Goal: Information Seeking & Learning: Learn about a topic

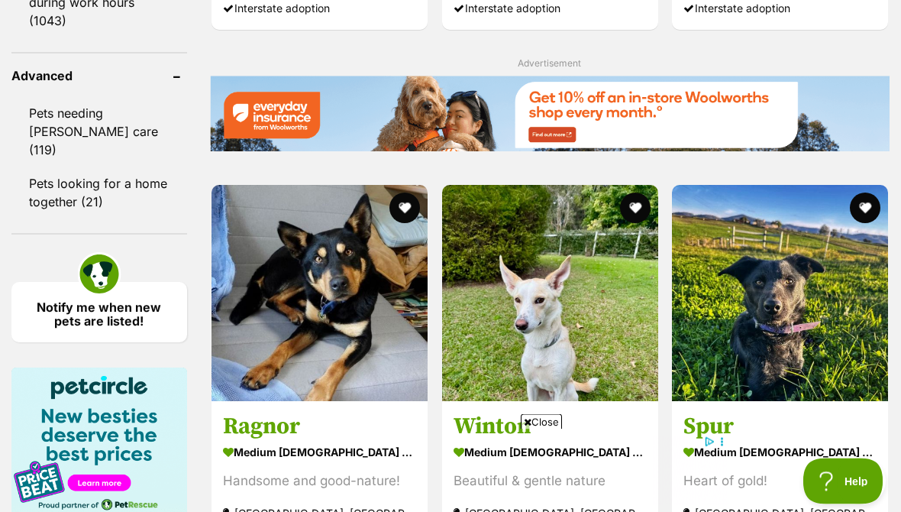
click at [390, 223] on button "favourite" at bounding box center [405, 208] width 31 height 31
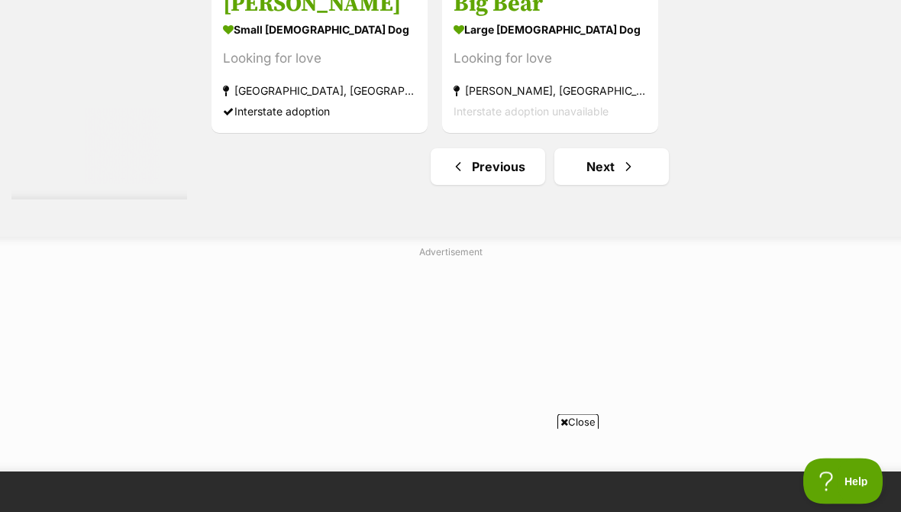
scroll to position [3513, 0]
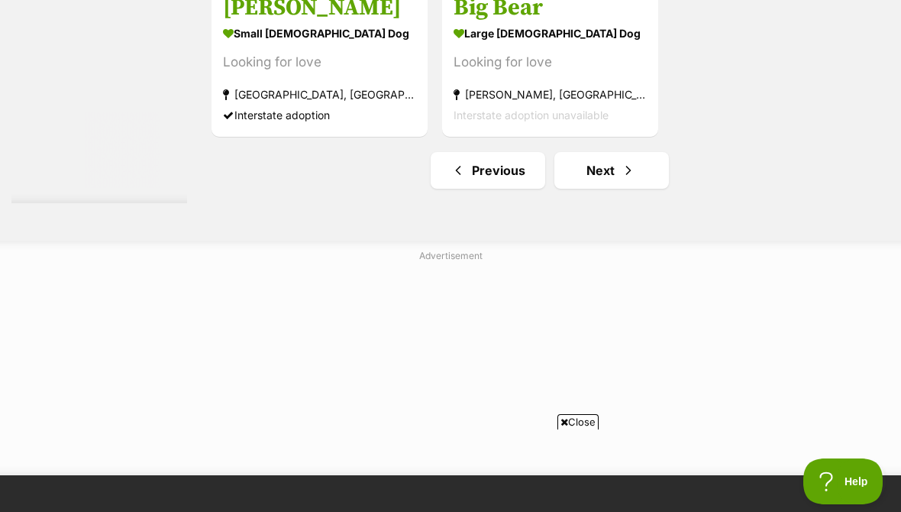
click at [584, 189] on link "Next" at bounding box center [612, 170] width 115 height 37
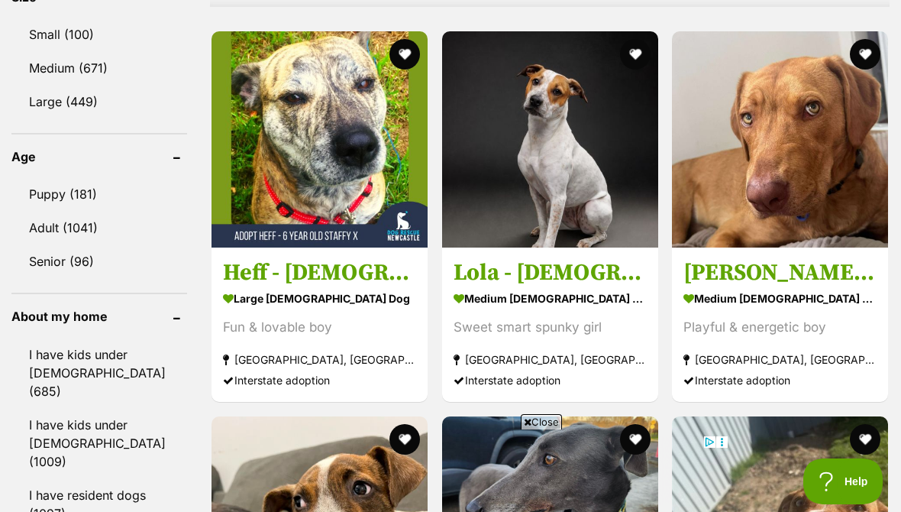
scroll to position [1563, 0]
click at [868, 42] on button "favourite" at bounding box center [865, 55] width 31 height 31
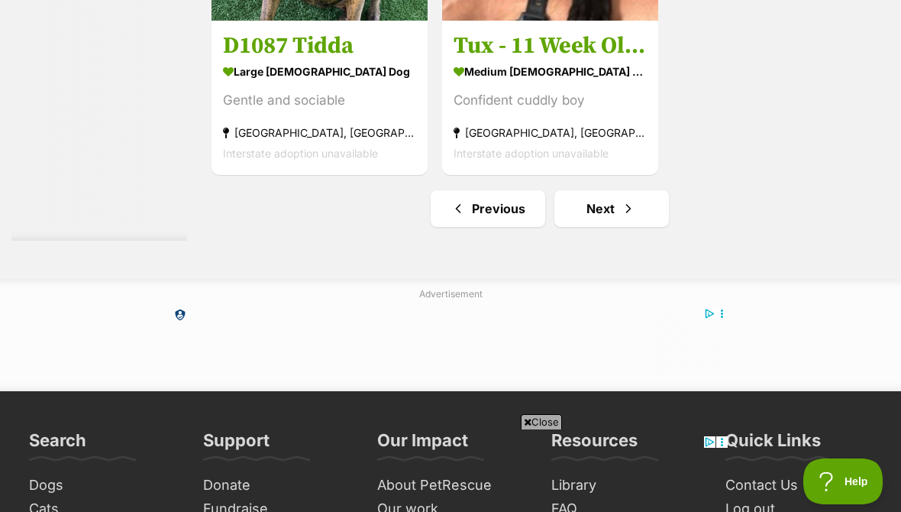
scroll to position [3619, 0]
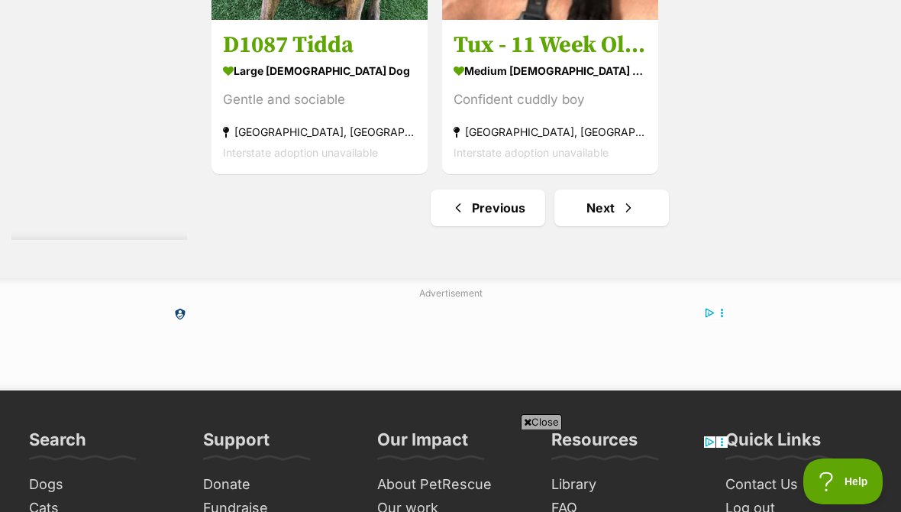
click at [591, 226] on link "Next" at bounding box center [612, 207] width 115 height 37
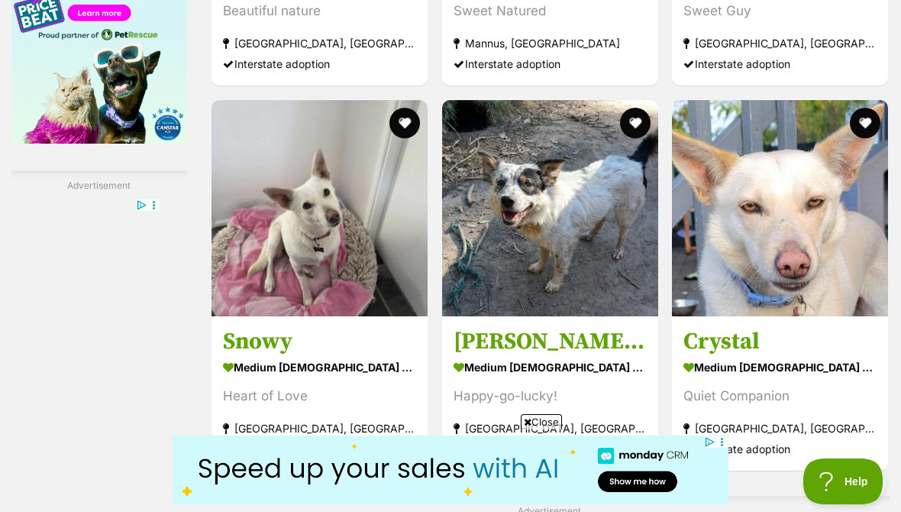
click at [865, 138] on button "favourite" at bounding box center [865, 123] width 31 height 31
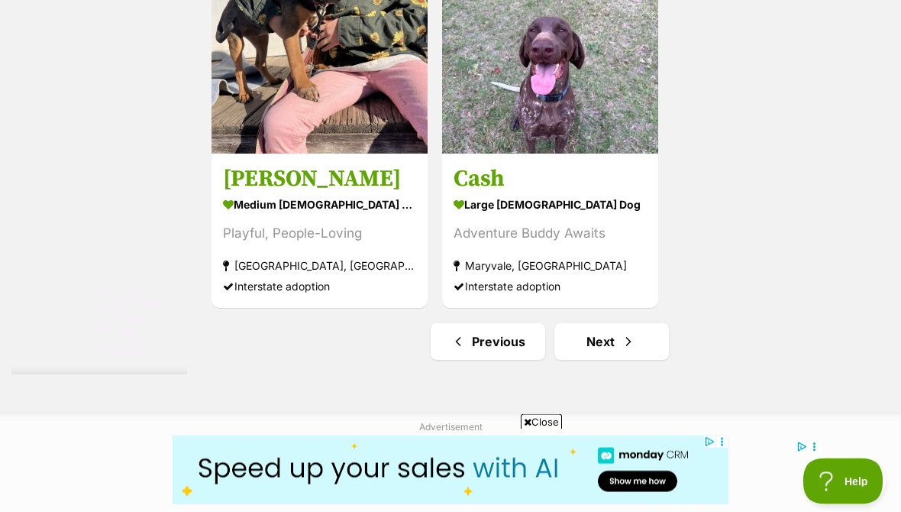
scroll to position [3359, 0]
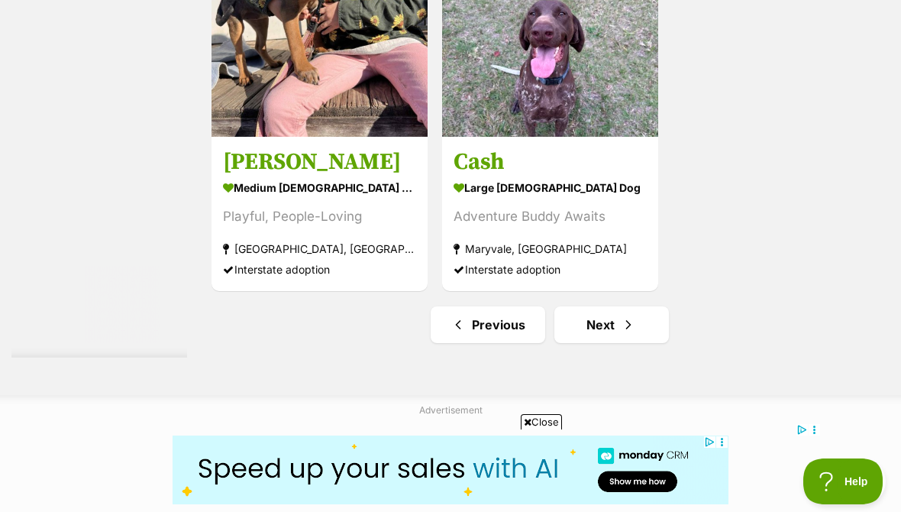
click at [582, 343] on link "Next" at bounding box center [612, 324] width 115 height 37
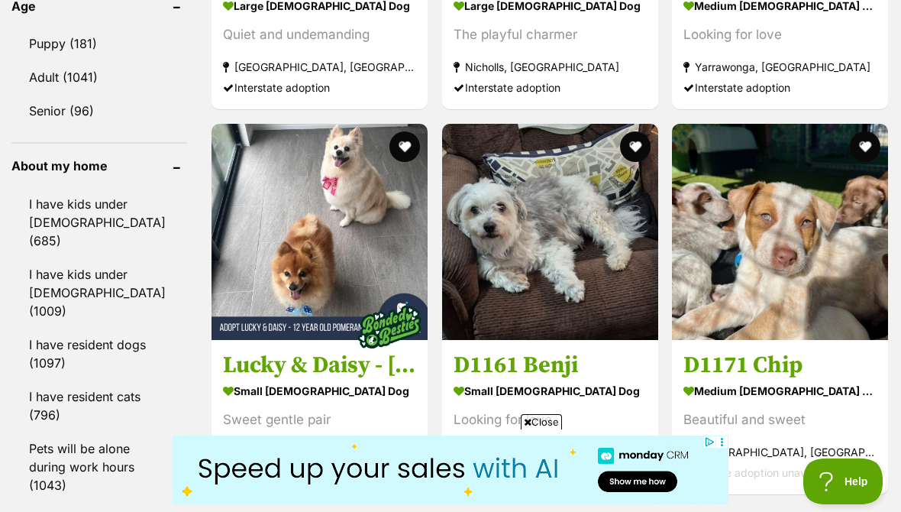
scroll to position [1715, 0]
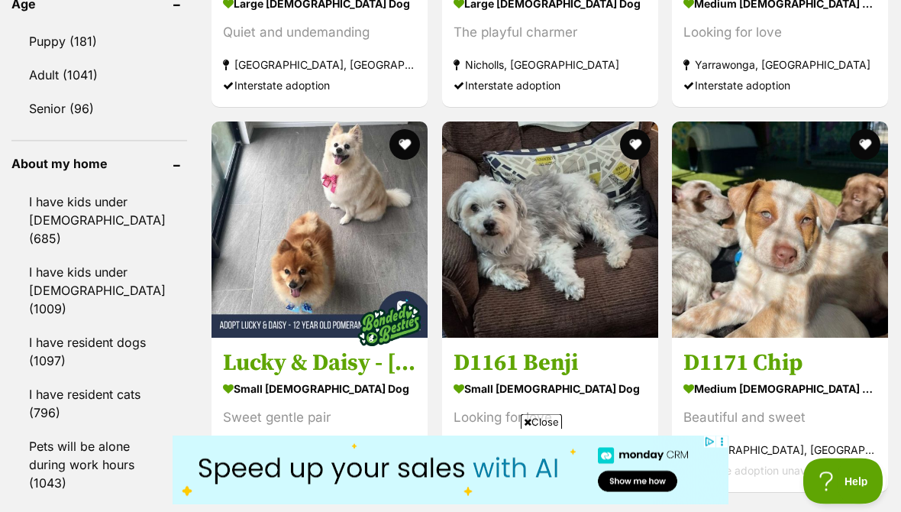
click at [361, 461] on strong "Swansea, NSW" at bounding box center [319, 450] width 193 height 21
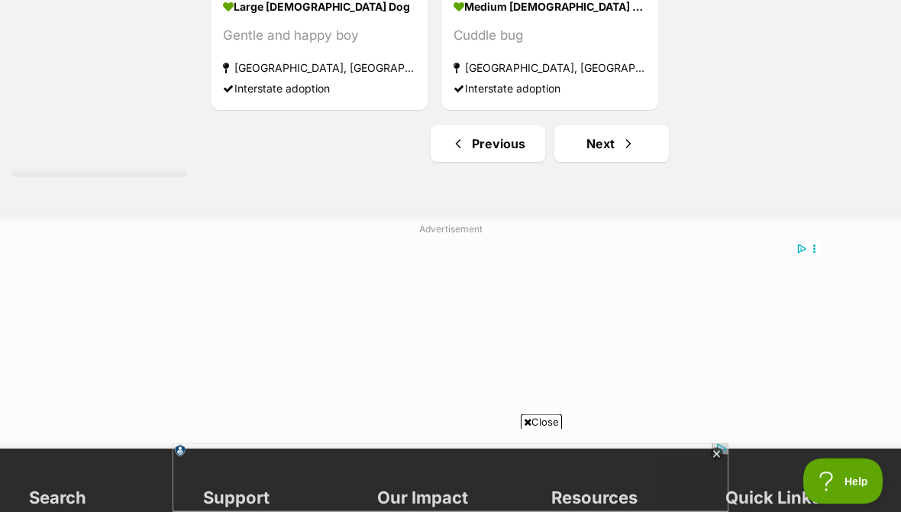
scroll to position [3540, 0]
click at [587, 162] on link "Next" at bounding box center [612, 143] width 115 height 37
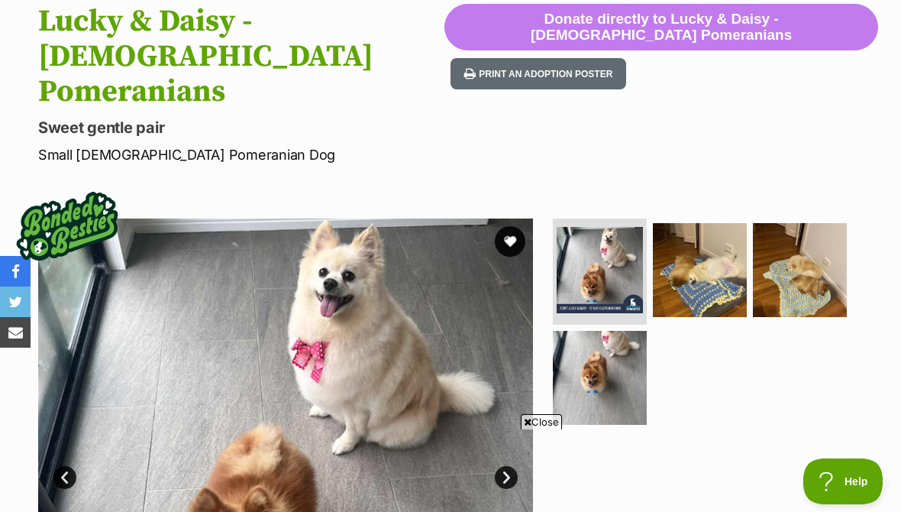
scroll to position [99, 0]
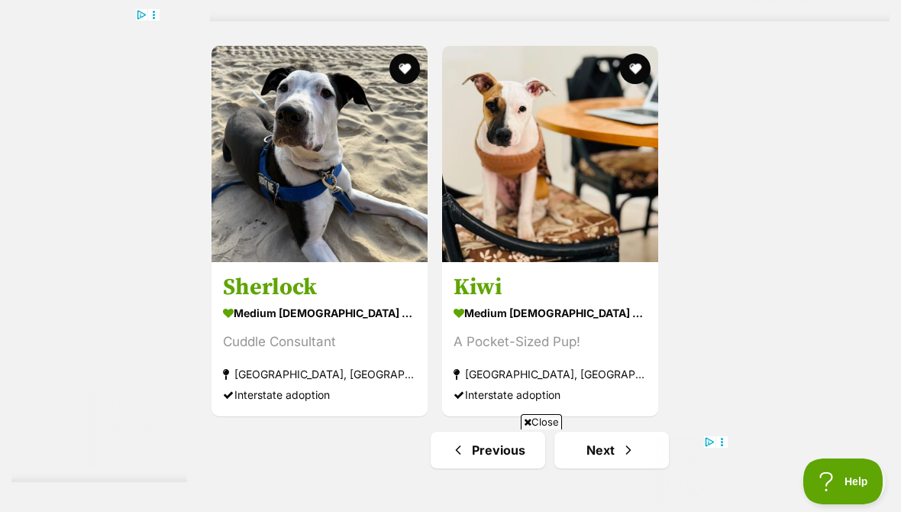
click at [627, 84] on button "favourite" at bounding box center [634, 68] width 31 height 31
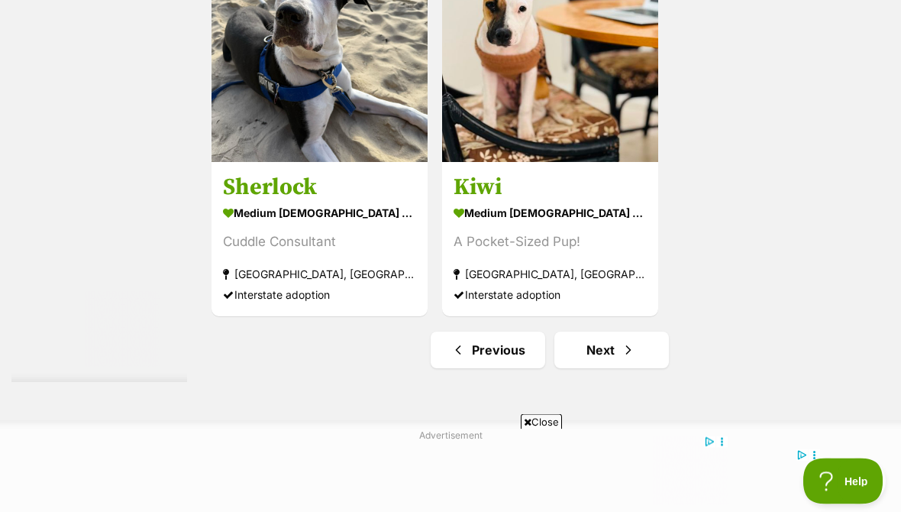
scroll to position [3479, 0]
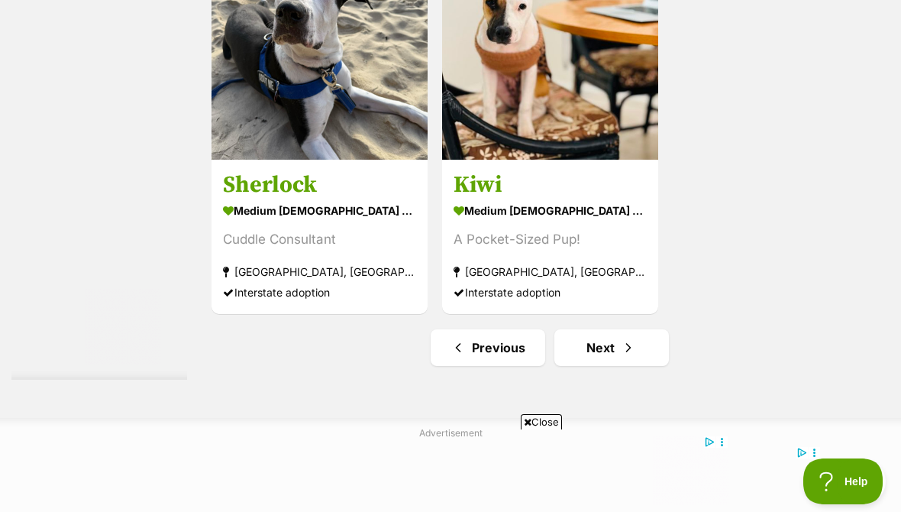
click at [590, 366] on link "Next" at bounding box center [612, 347] width 115 height 37
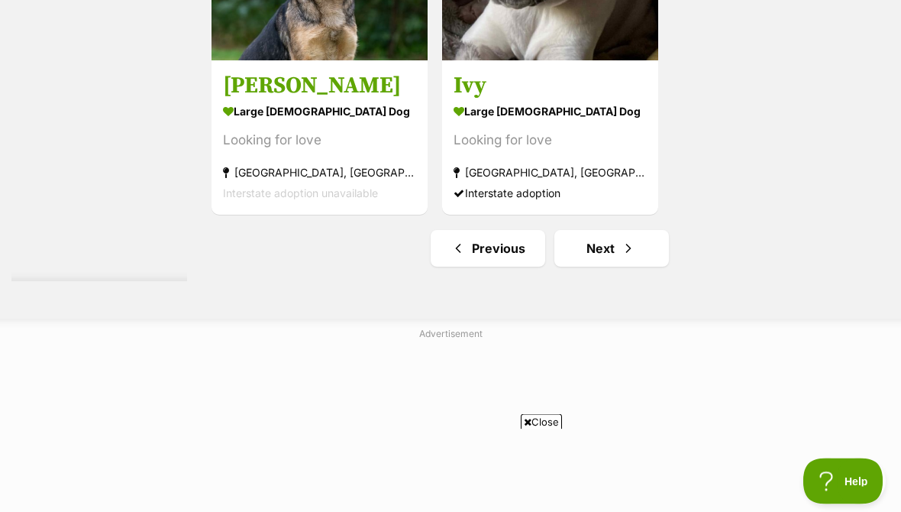
scroll to position [3436, 0]
click at [587, 267] on link "Next" at bounding box center [612, 248] width 115 height 37
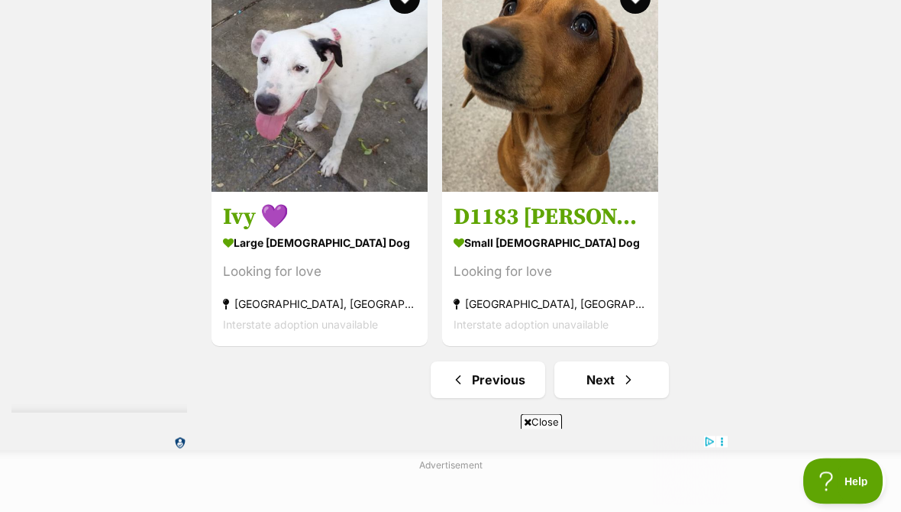
scroll to position [3304, 0]
click at [576, 398] on link "Next" at bounding box center [612, 379] width 115 height 37
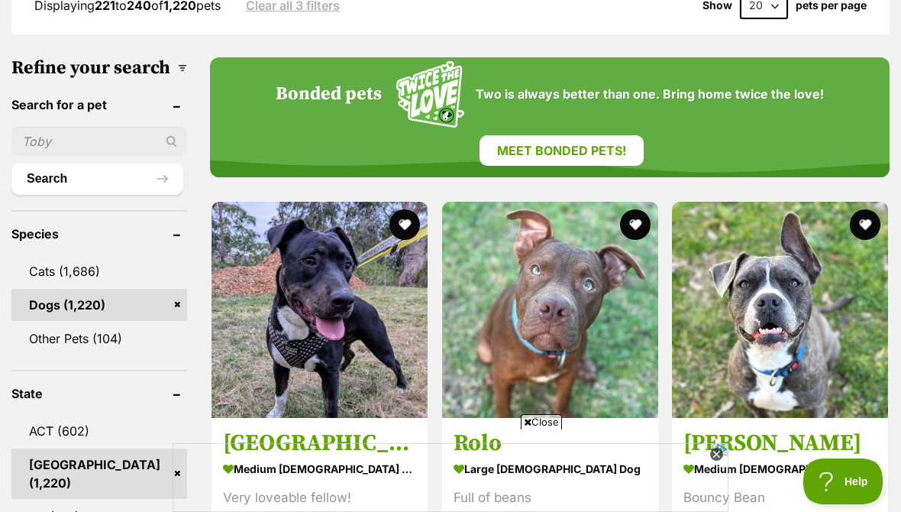
scroll to position [574, 0]
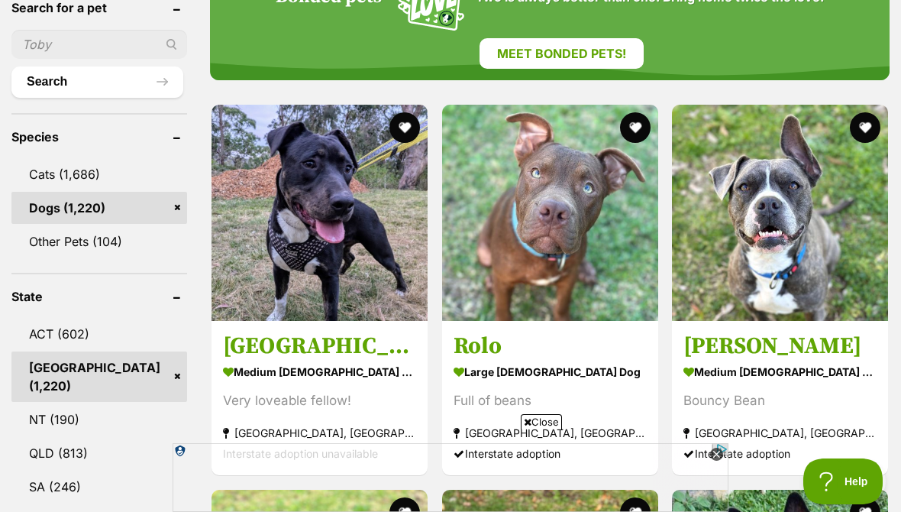
click at [390, 112] on button "favourite" at bounding box center [405, 127] width 31 height 31
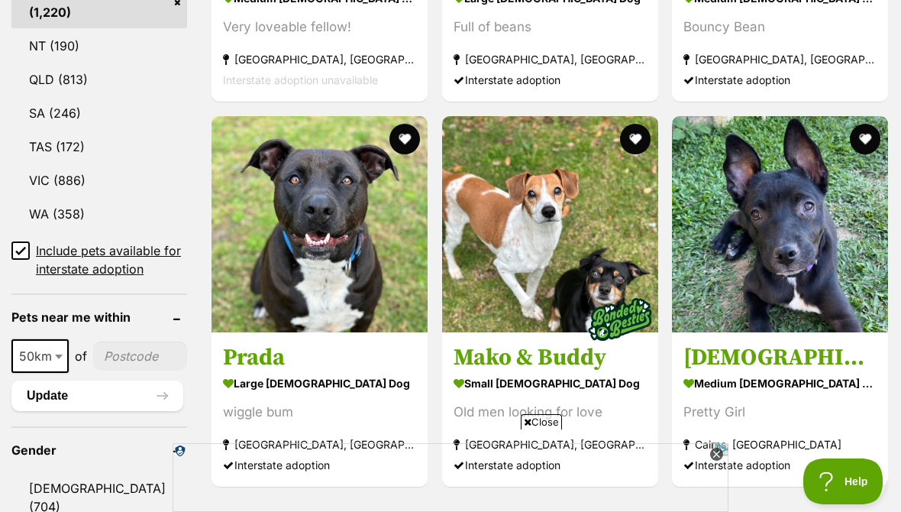
scroll to position [0, 0]
click at [619, 124] on button "favourite" at bounding box center [634, 139] width 31 height 31
click at [509, 275] on img at bounding box center [550, 224] width 216 height 216
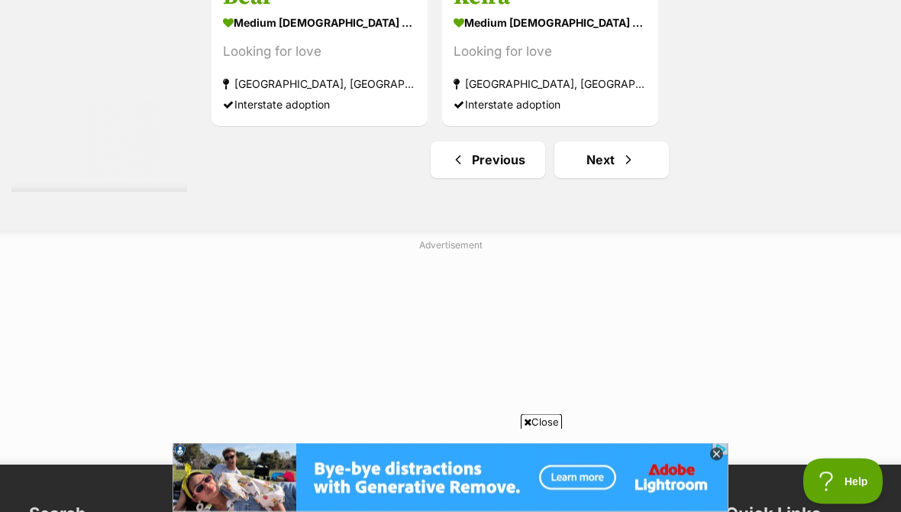
scroll to position [3667, 0]
click at [592, 178] on link "Next" at bounding box center [612, 159] width 115 height 37
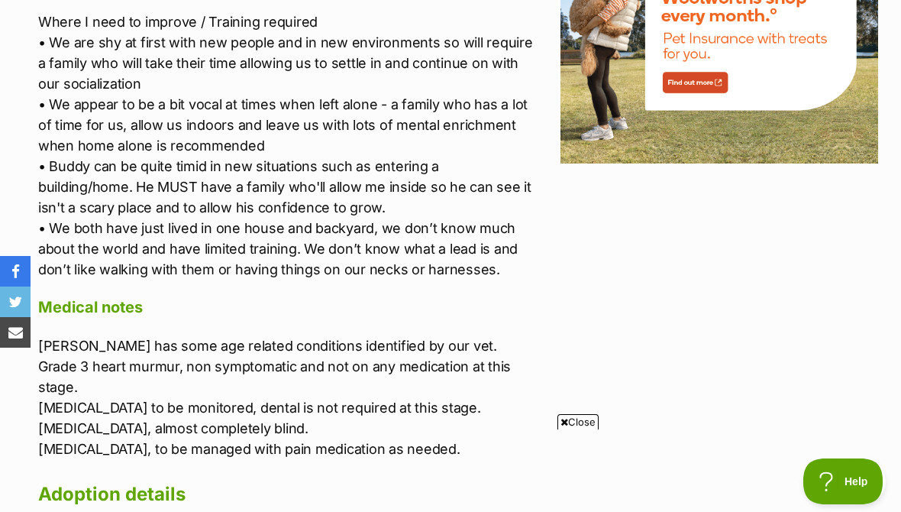
scroll to position [2099, 0]
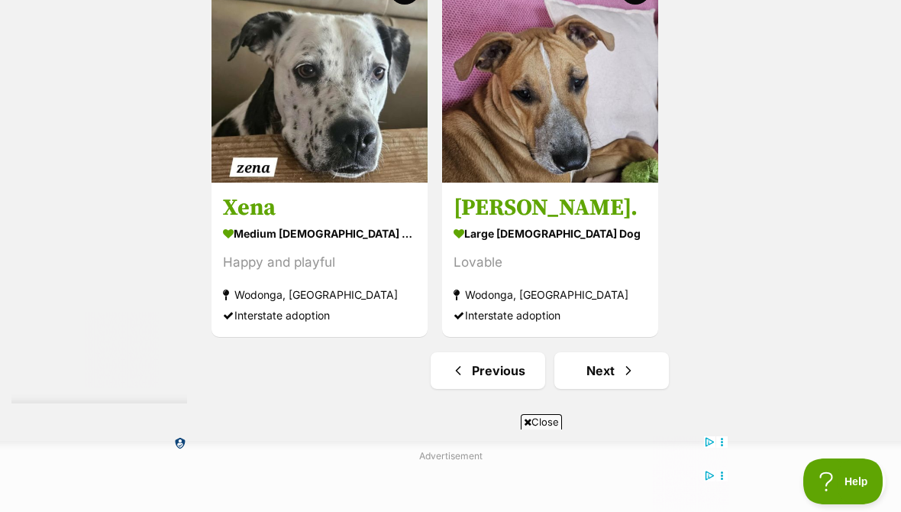
scroll to position [3323, 0]
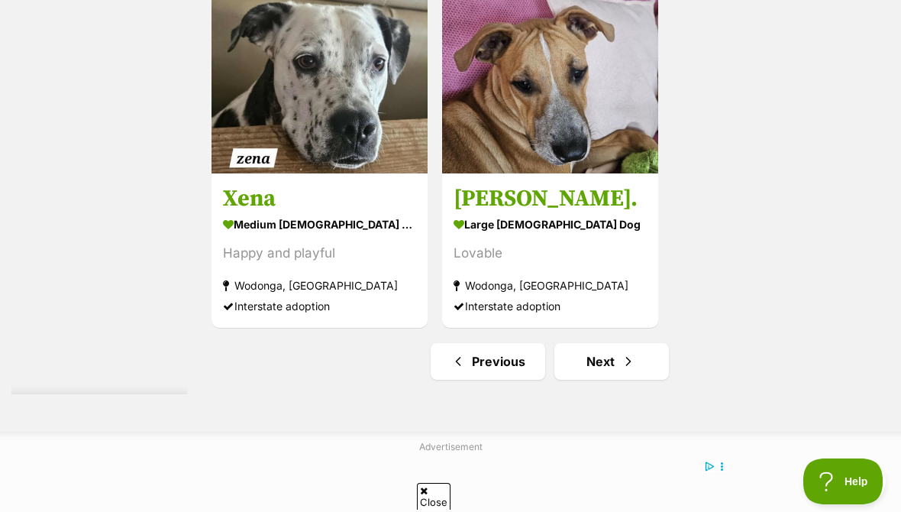
click at [587, 380] on link "Next" at bounding box center [612, 361] width 115 height 37
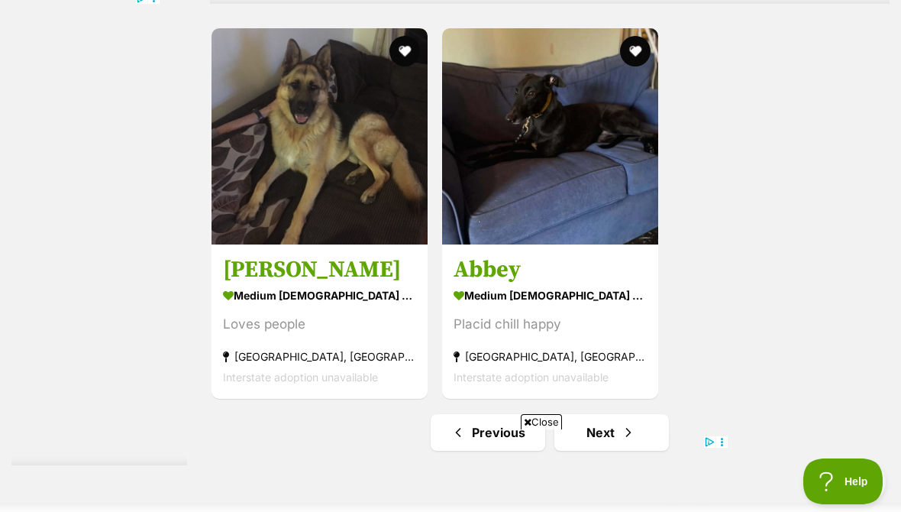
scroll to position [3314, 0]
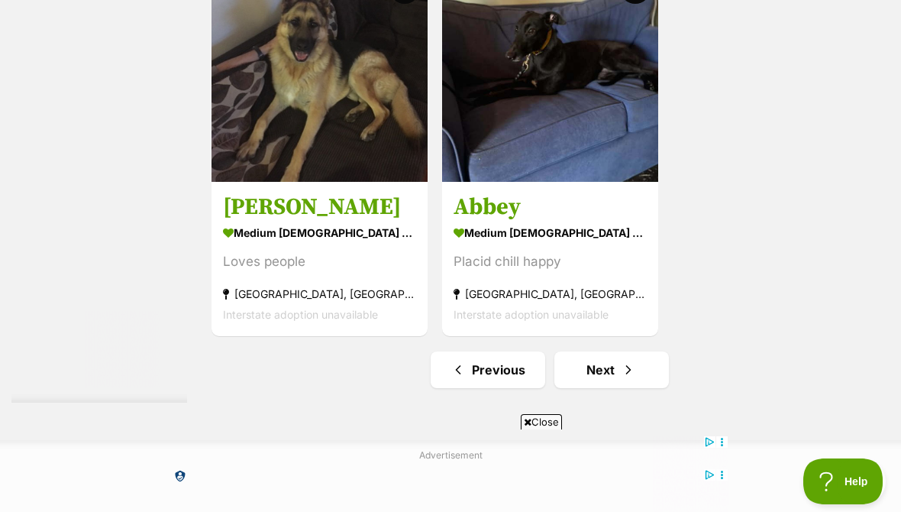
click at [568, 388] on link "Next" at bounding box center [612, 369] width 115 height 37
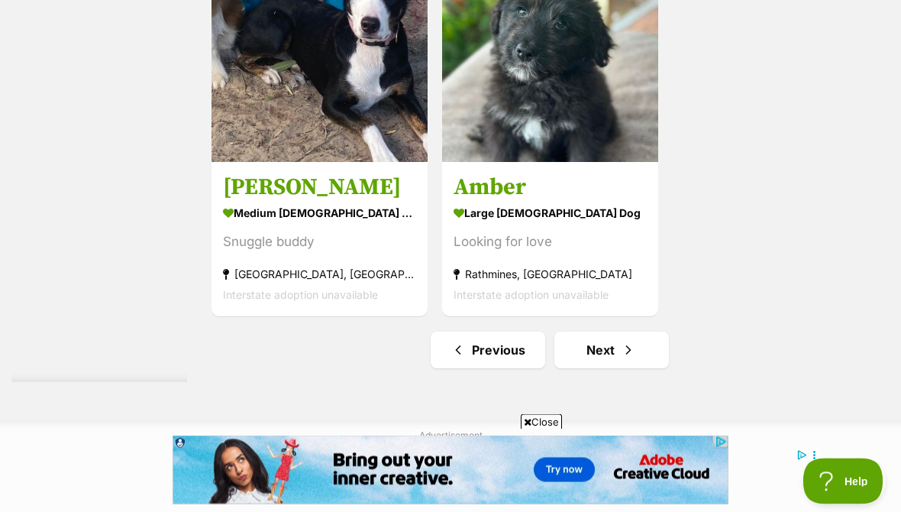
scroll to position [3477, 0]
click at [582, 368] on link "Next" at bounding box center [612, 349] width 115 height 37
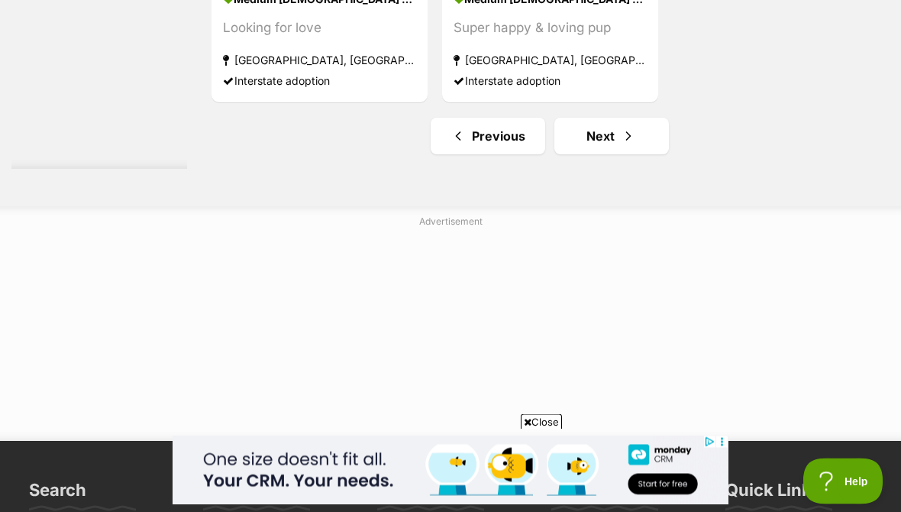
scroll to position [3548, 0]
click at [592, 154] on link "Next" at bounding box center [612, 136] width 115 height 37
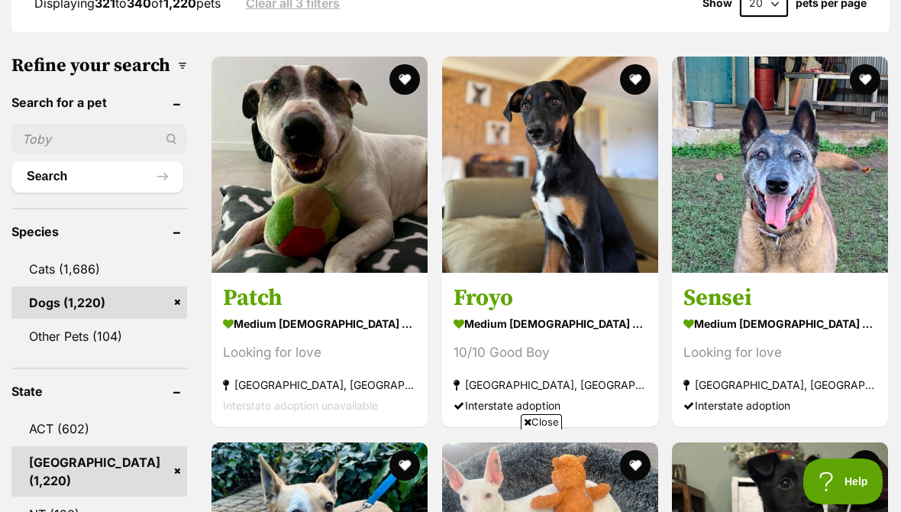
click at [623, 64] on button "favourite" at bounding box center [634, 79] width 31 height 31
click at [551, 155] on img at bounding box center [550, 165] width 216 height 216
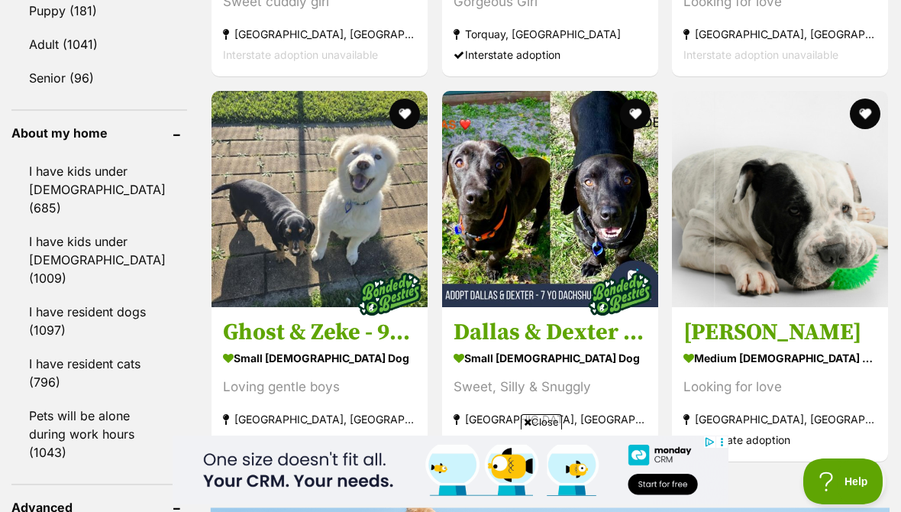
click at [293, 281] on img at bounding box center [320, 199] width 216 height 216
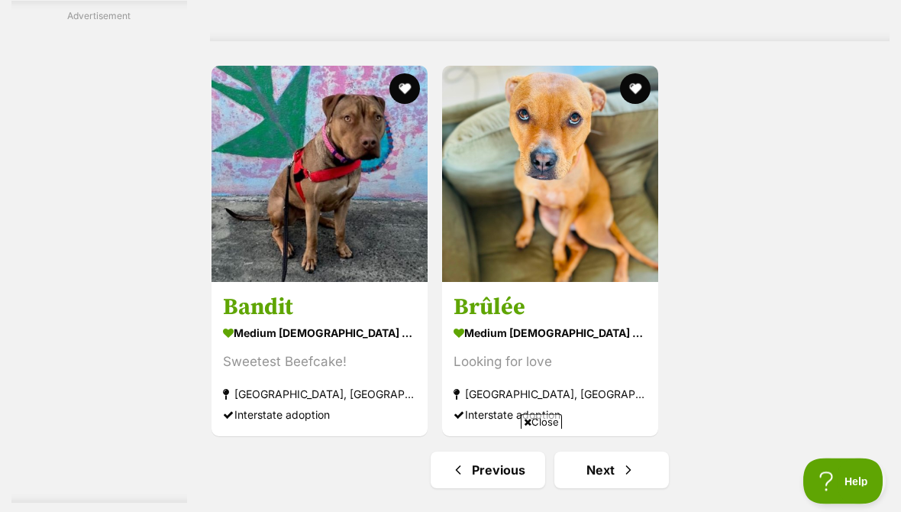
scroll to position [3221, 0]
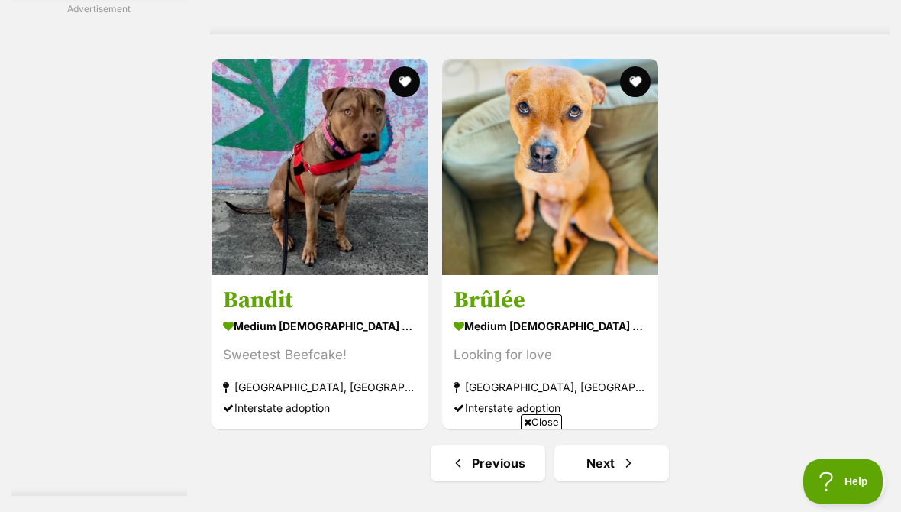
click at [532, 275] on img at bounding box center [550, 167] width 216 height 216
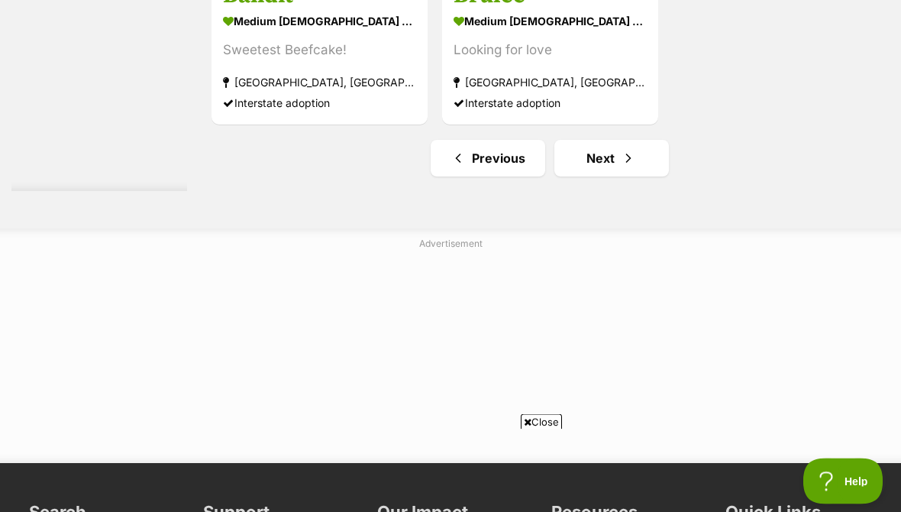
scroll to position [3543, 0]
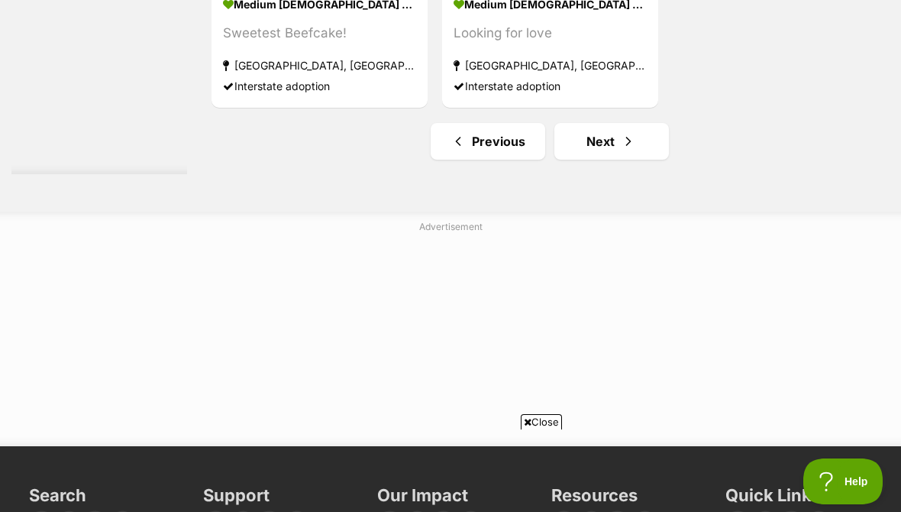
click at [621, 150] on span "Next page" at bounding box center [628, 141] width 15 height 18
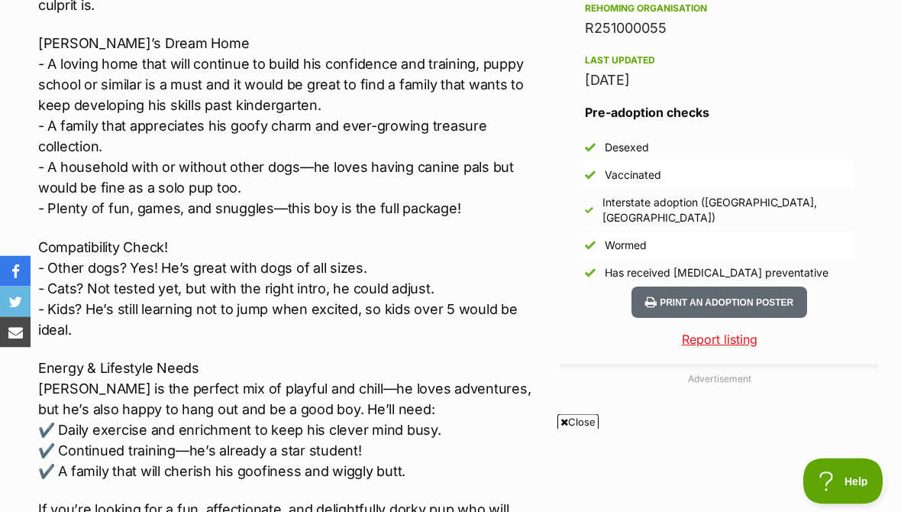
scroll to position [1240, 0]
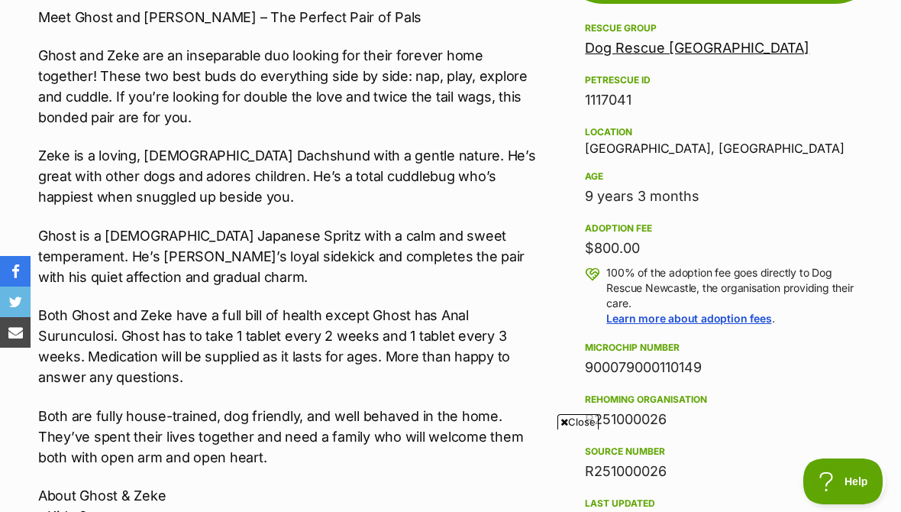
scroll to position [1007, 0]
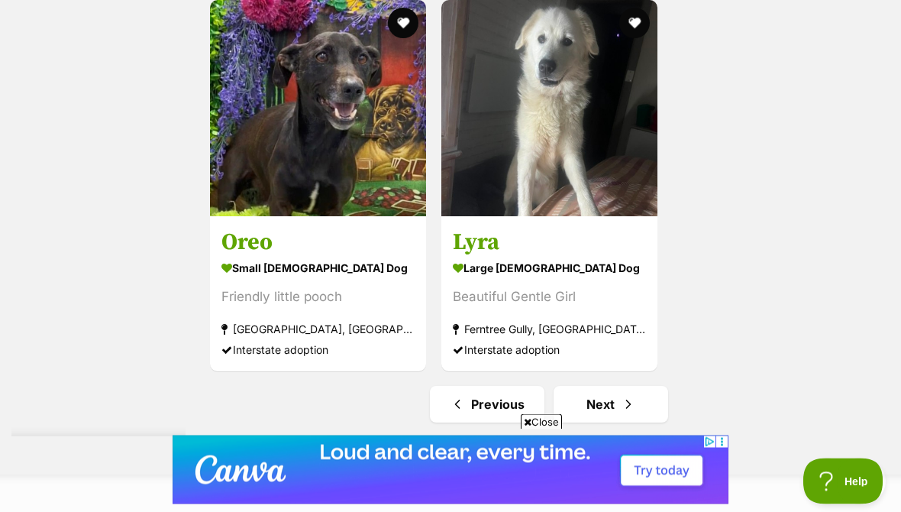
scroll to position [3425, 0]
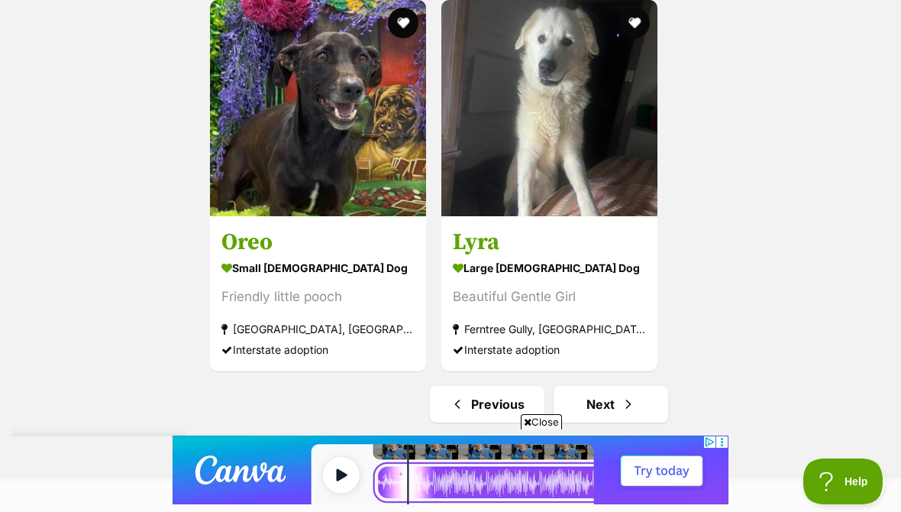
click at [621, 413] on span "Next page" at bounding box center [628, 404] width 15 height 18
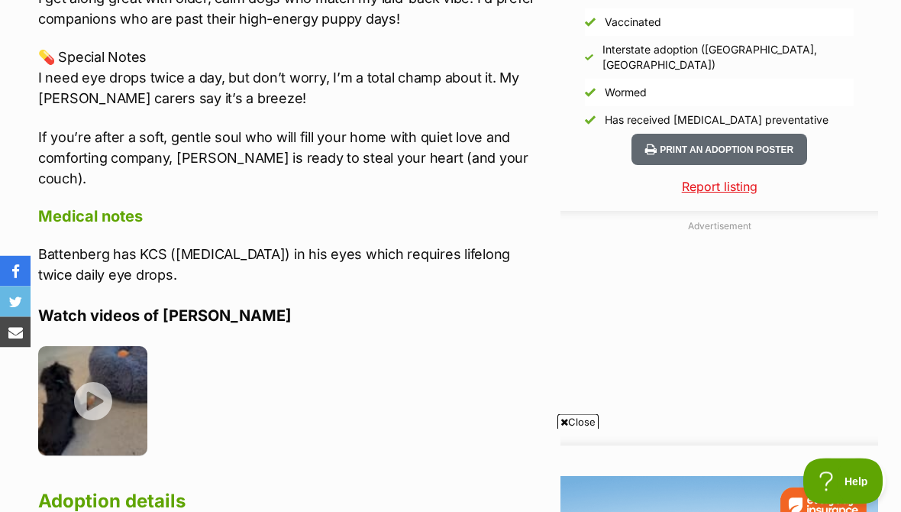
scroll to position [1469, 0]
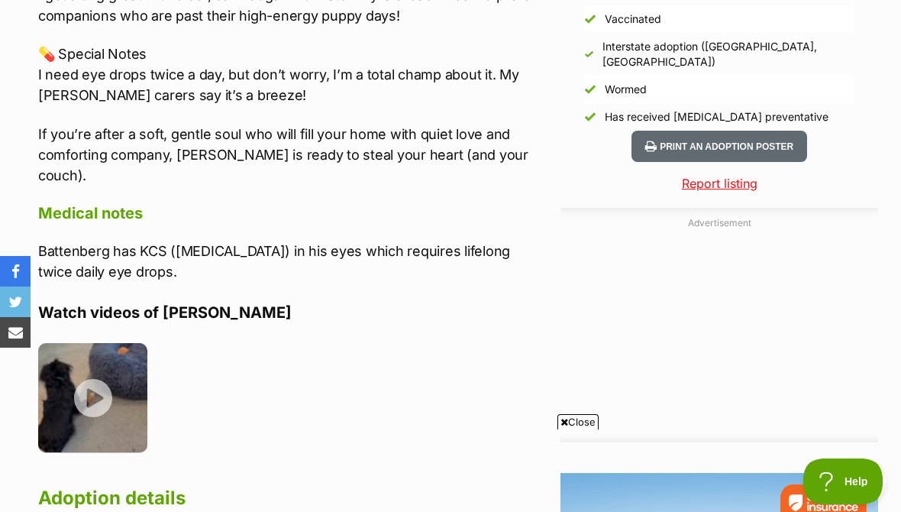
click at [92, 343] on img at bounding box center [92, 397] width 109 height 109
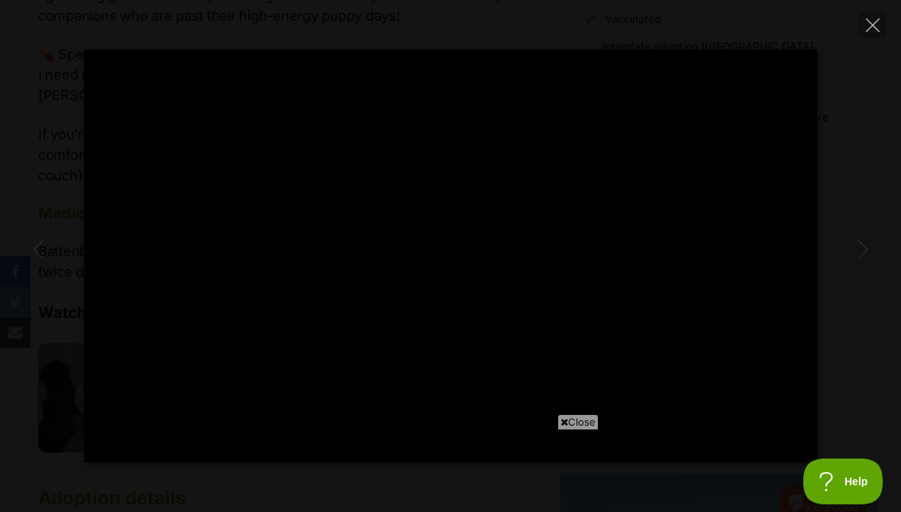
type input "100"
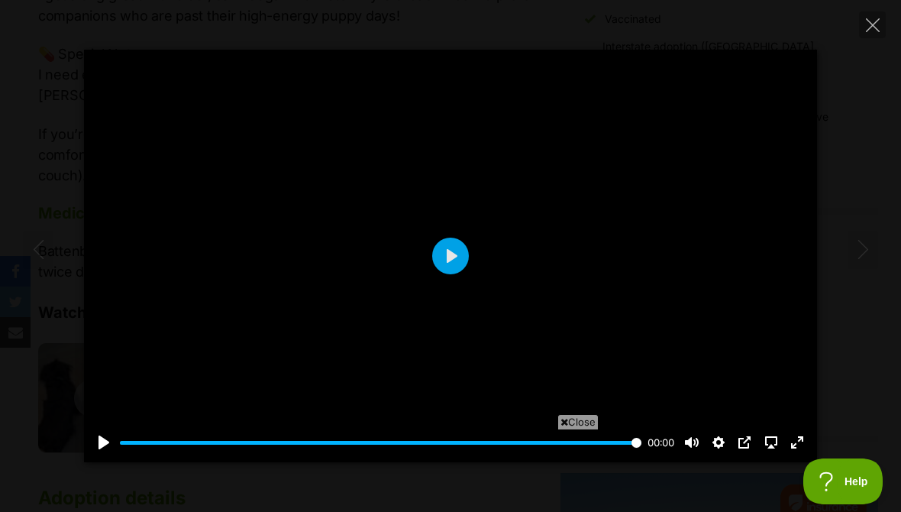
click at [868, 31] on icon "Close" at bounding box center [873, 25] width 14 height 14
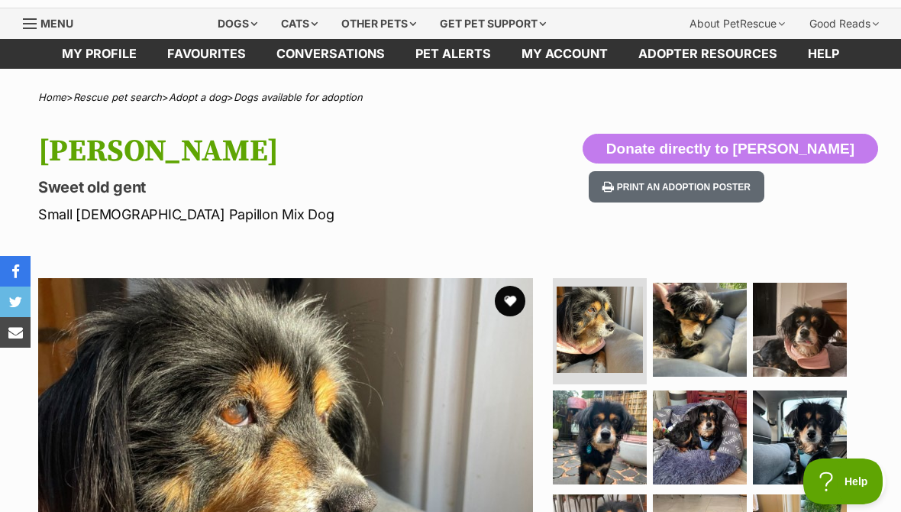
scroll to position [31, 0]
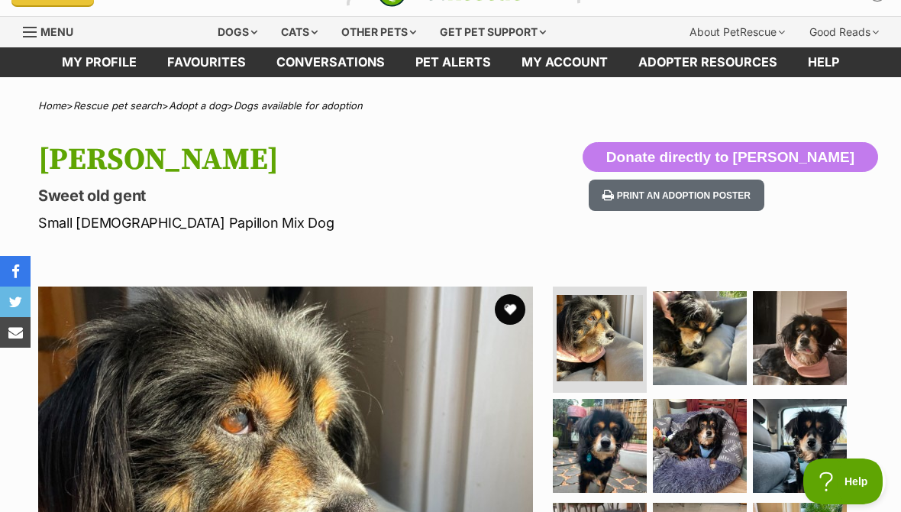
click at [522, 311] on button "favourite" at bounding box center [510, 309] width 31 height 31
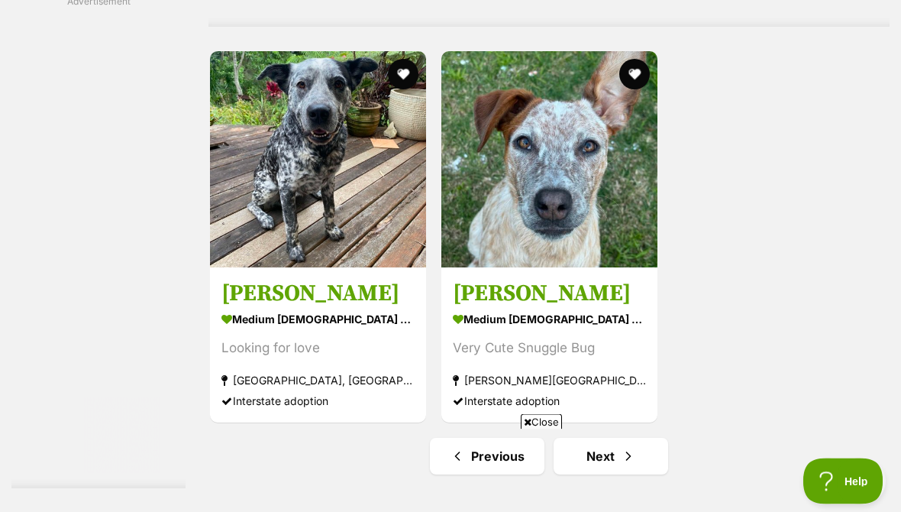
scroll to position [3254, 0]
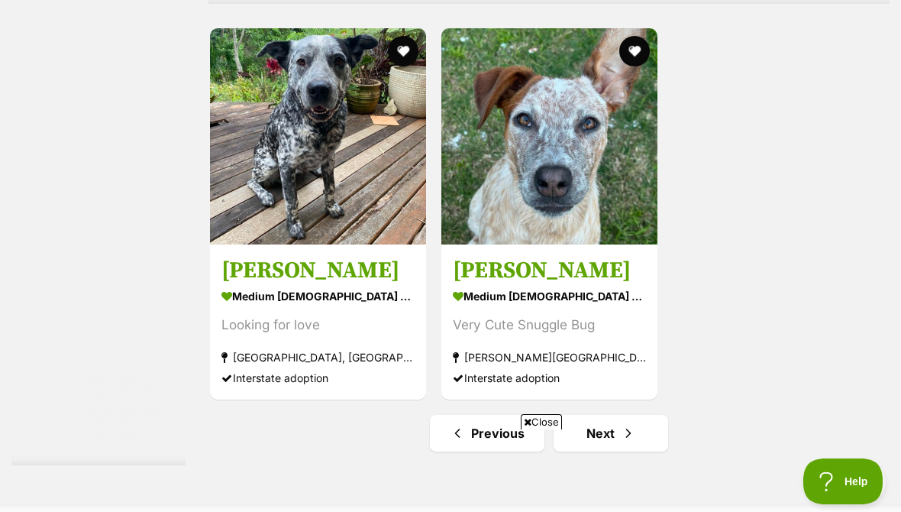
click at [621, 442] on span "Next page" at bounding box center [628, 433] width 15 height 18
click at [593, 451] on link "Next" at bounding box center [611, 433] width 115 height 37
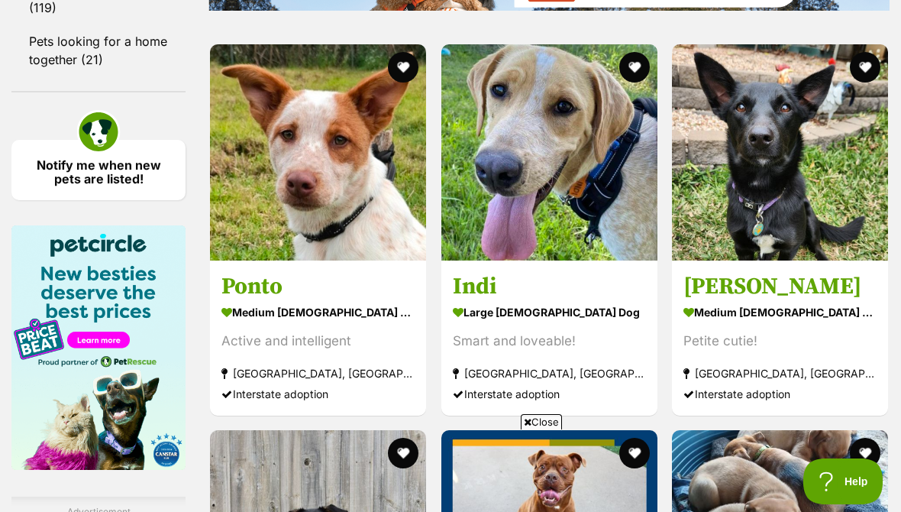
scroll to position [2302, 0]
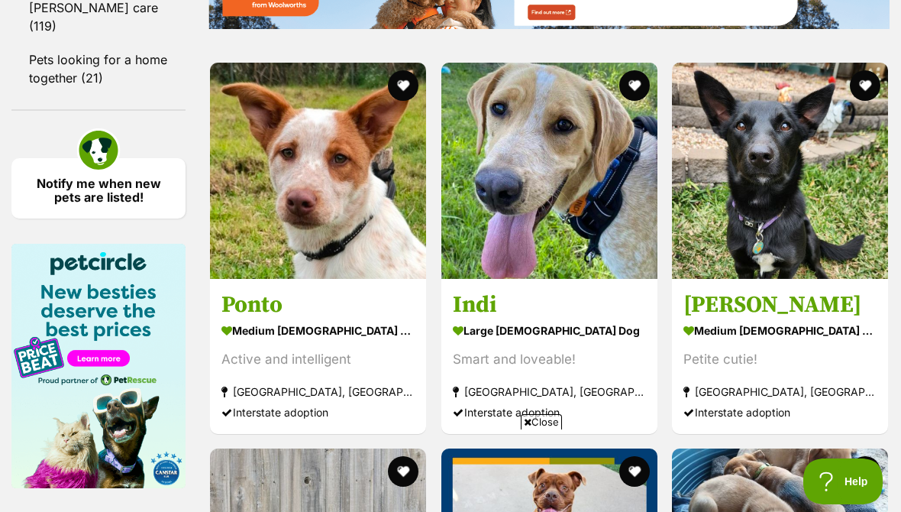
click at [728, 201] on img at bounding box center [780, 171] width 216 height 216
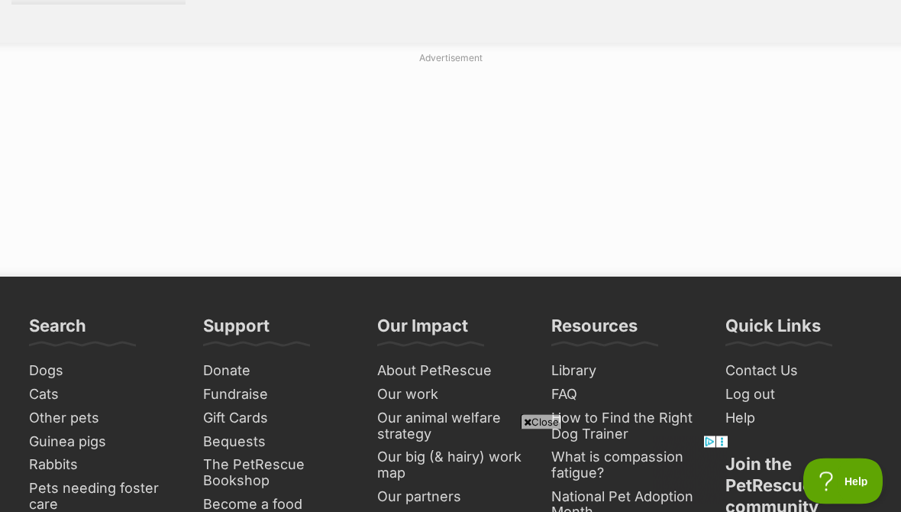
scroll to position [3524, 0]
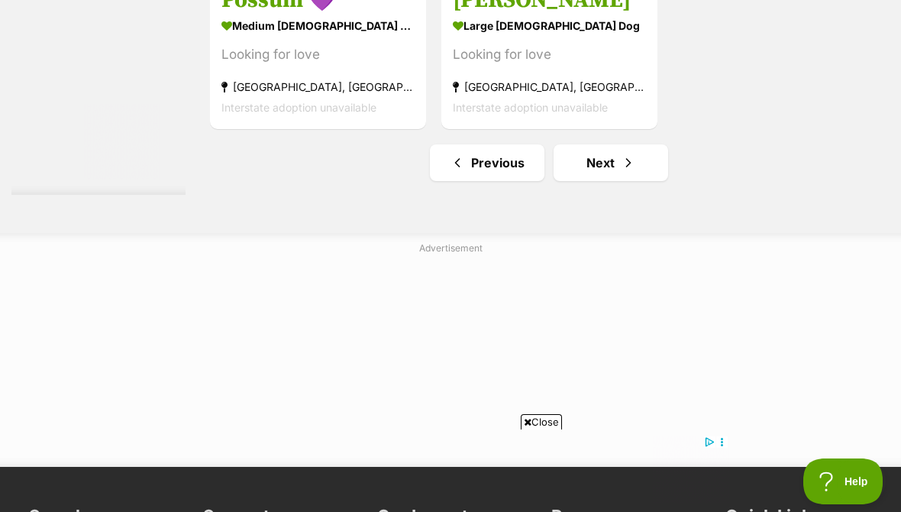
click at [593, 181] on link "Next" at bounding box center [611, 162] width 115 height 37
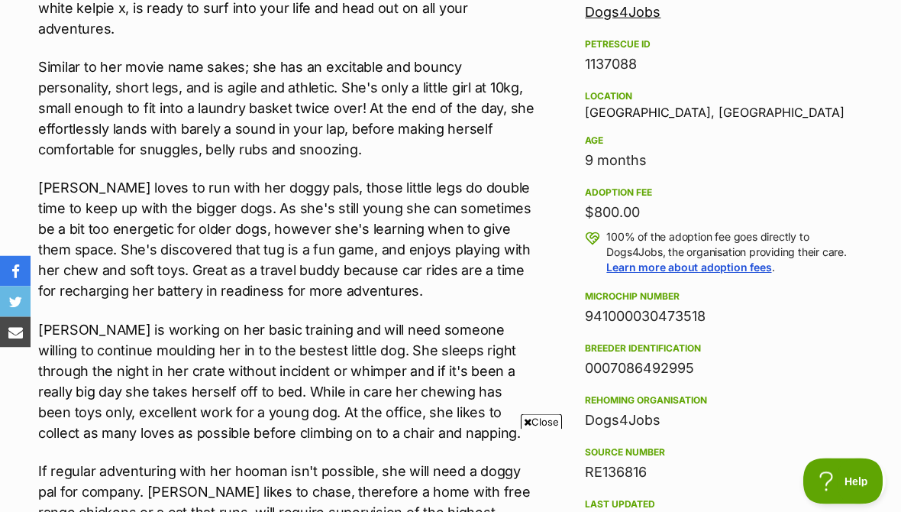
scroll to position [910, 0]
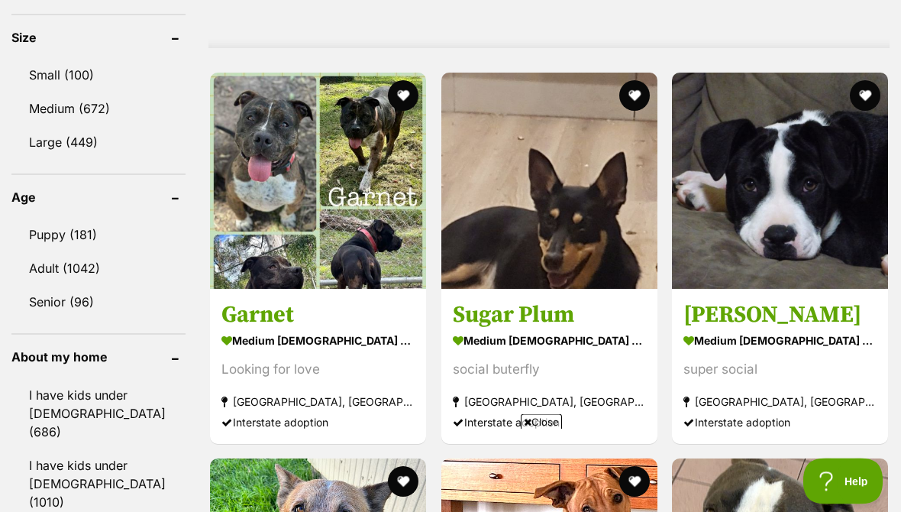
scroll to position [1523, 0]
click at [622, 81] on button "favourite" at bounding box center [634, 95] width 31 height 31
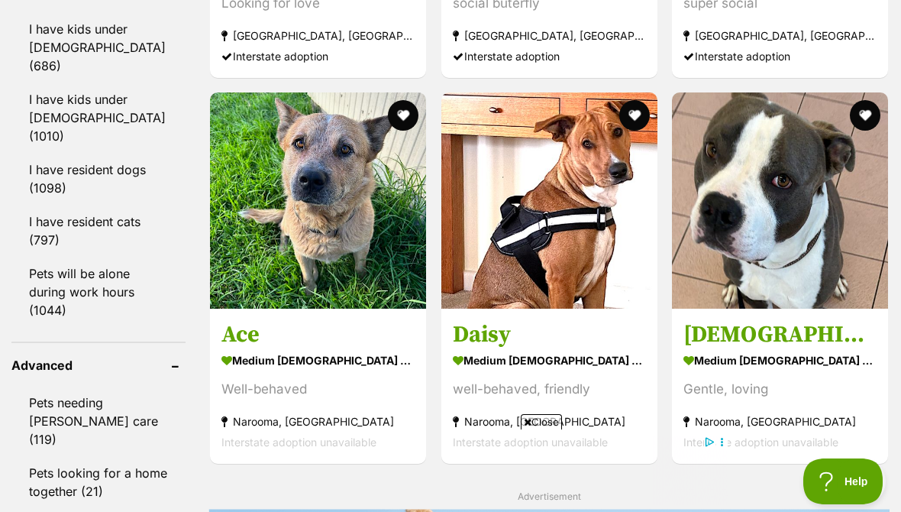
scroll to position [0, 0]
click at [389, 109] on button "favourite" at bounding box center [404, 115] width 31 height 31
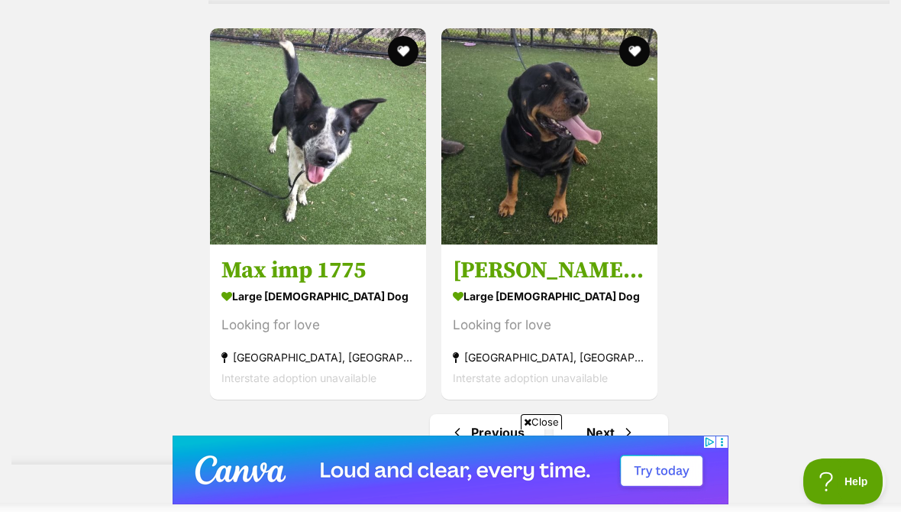
click at [621, 441] on span "Next page" at bounding box center [628, 432] width 15 height 18
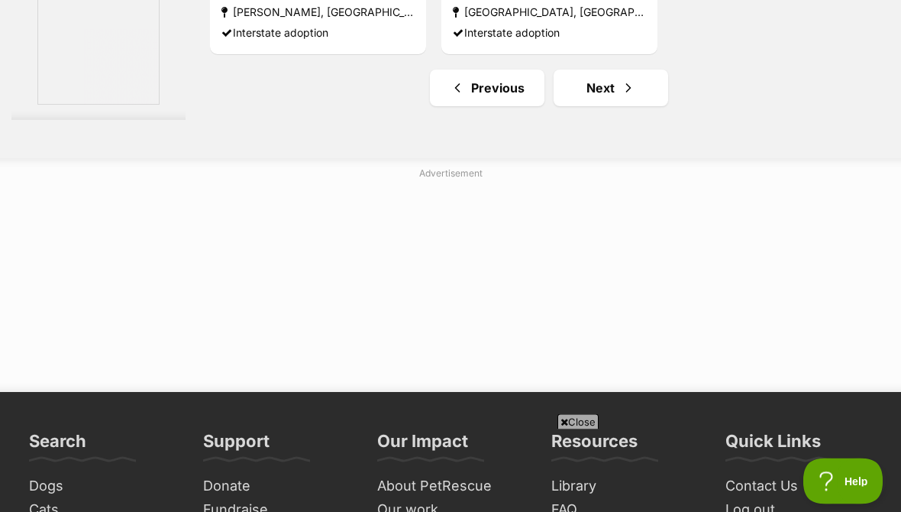
scroll to position [3697, 0]
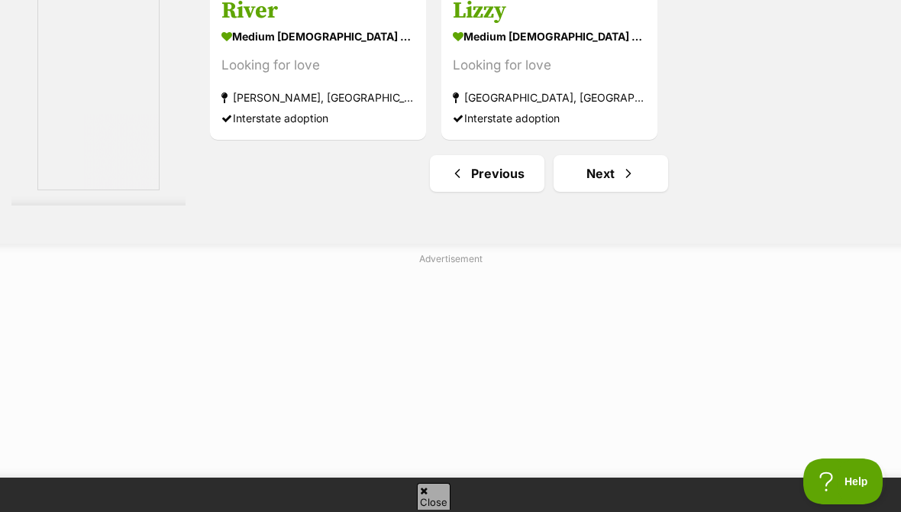
click at [584, 192] on link "Next" at bounding box center [611, 173] width 115 height 37
